Goal: Check status: Check status

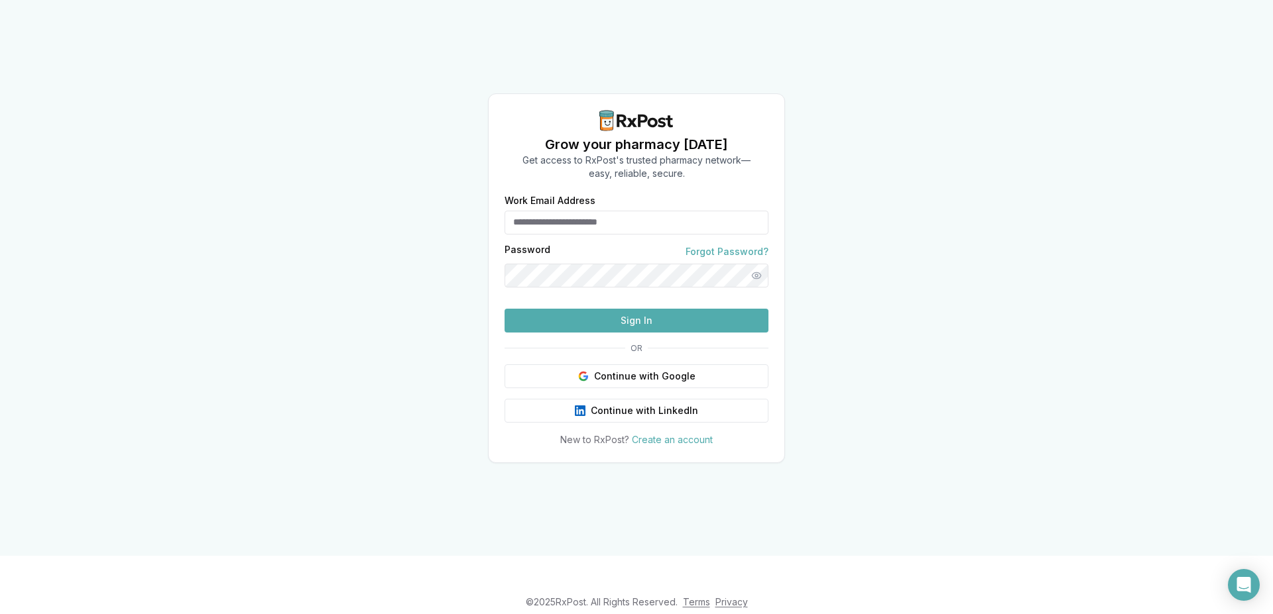
click at [592, 211] on input "Work Email Address" at bounding box center [636, 223] width 264 height 24
type input "**********"
click at [631, 333] on button "Sign In" at bounding box center [636, 321] width 264 height 24
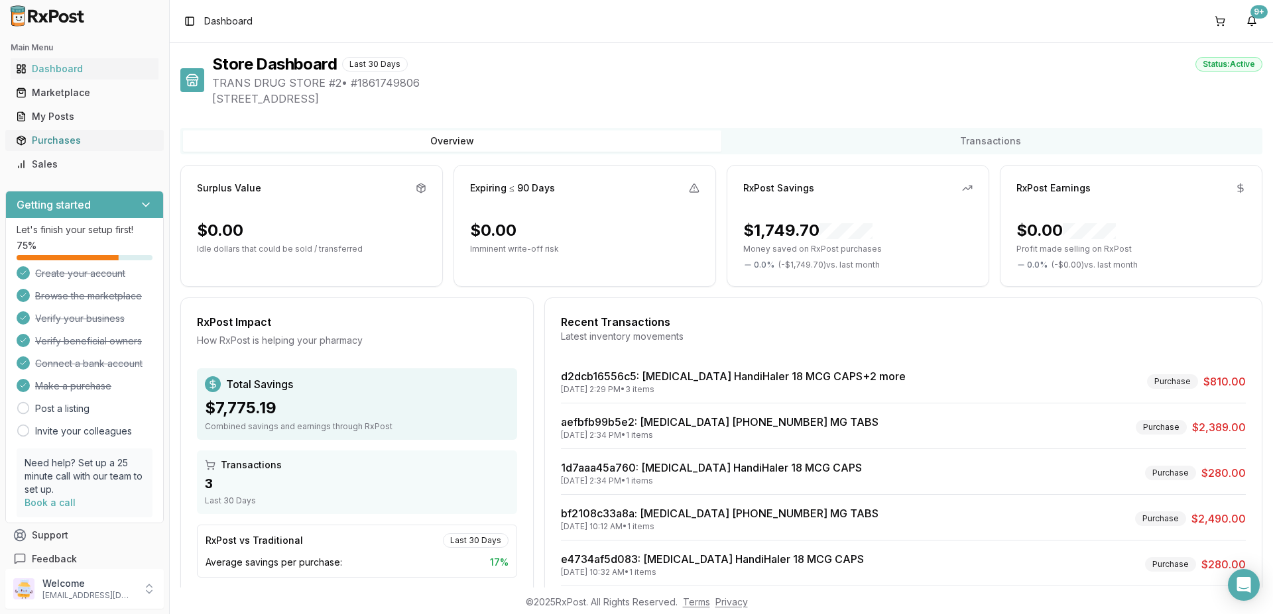
click at [56, 143] on div "Purchases" at bounding box center [84, 140] width 137 height 13
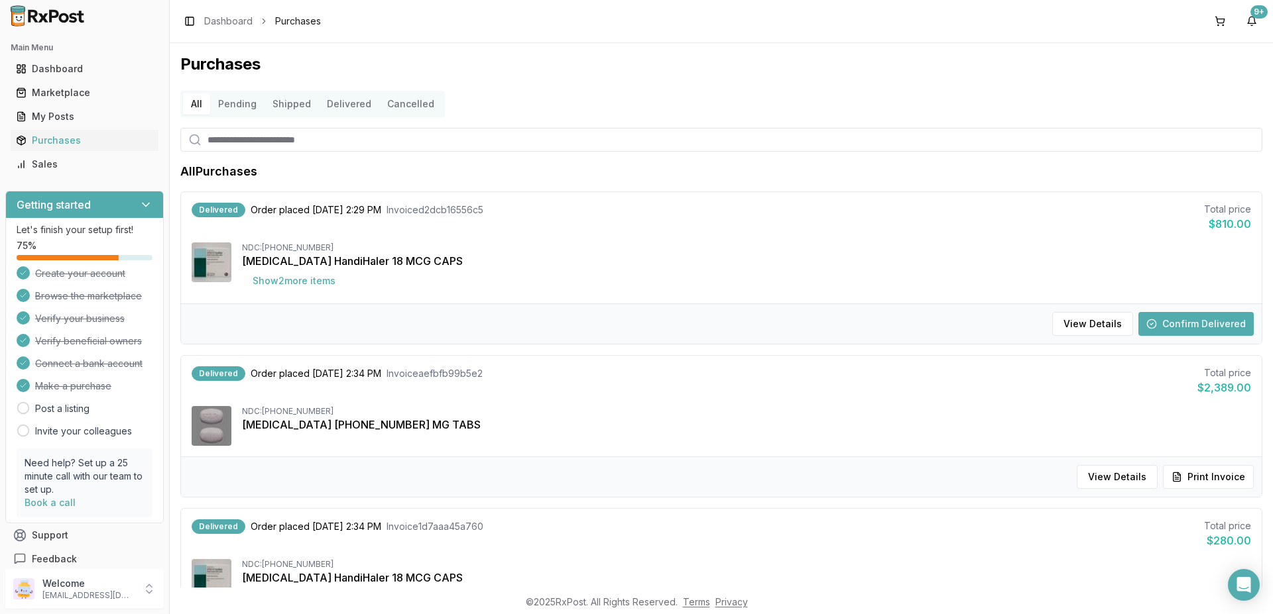
click at [1175, 318] on button "Confirm Delivered" at bounding box center [1195, 324] width 115 height 24
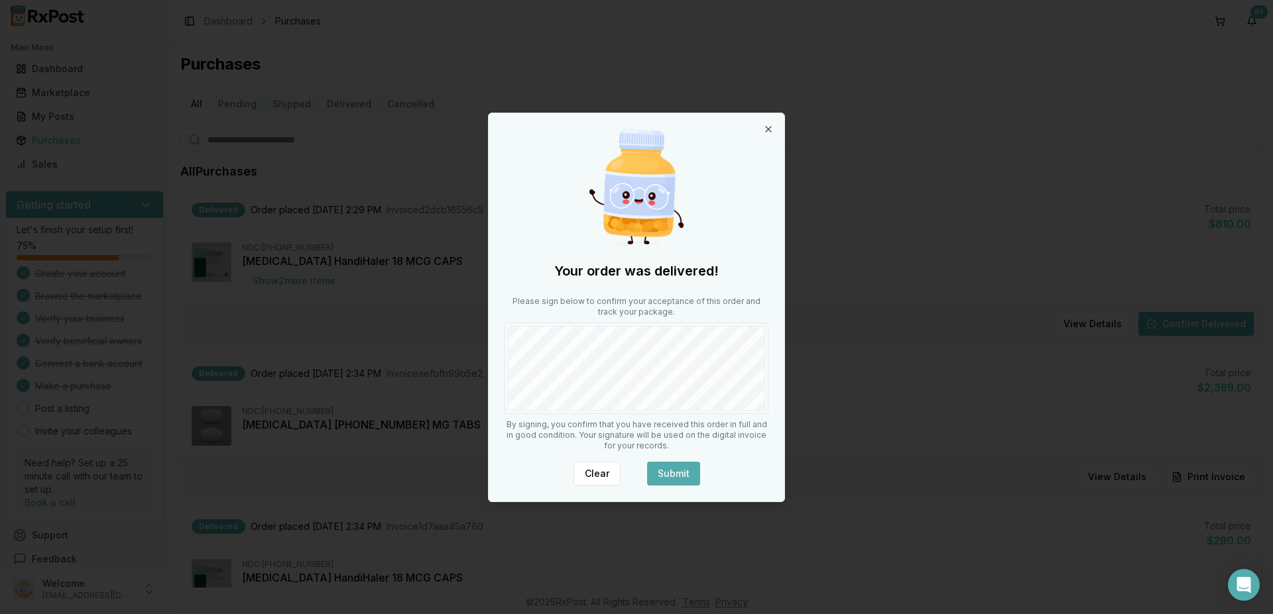
click at [690, 423] on div "Your order was delivered! Please sign below to confirm your acceptance of this …" at bounding box center [636, 307] width 296 height 388
click at [673, 479] on button "Submit" at bounding box center [673, 474] width 53 height 24
